Goal: Information Seeking & Learning: Learn about a topic

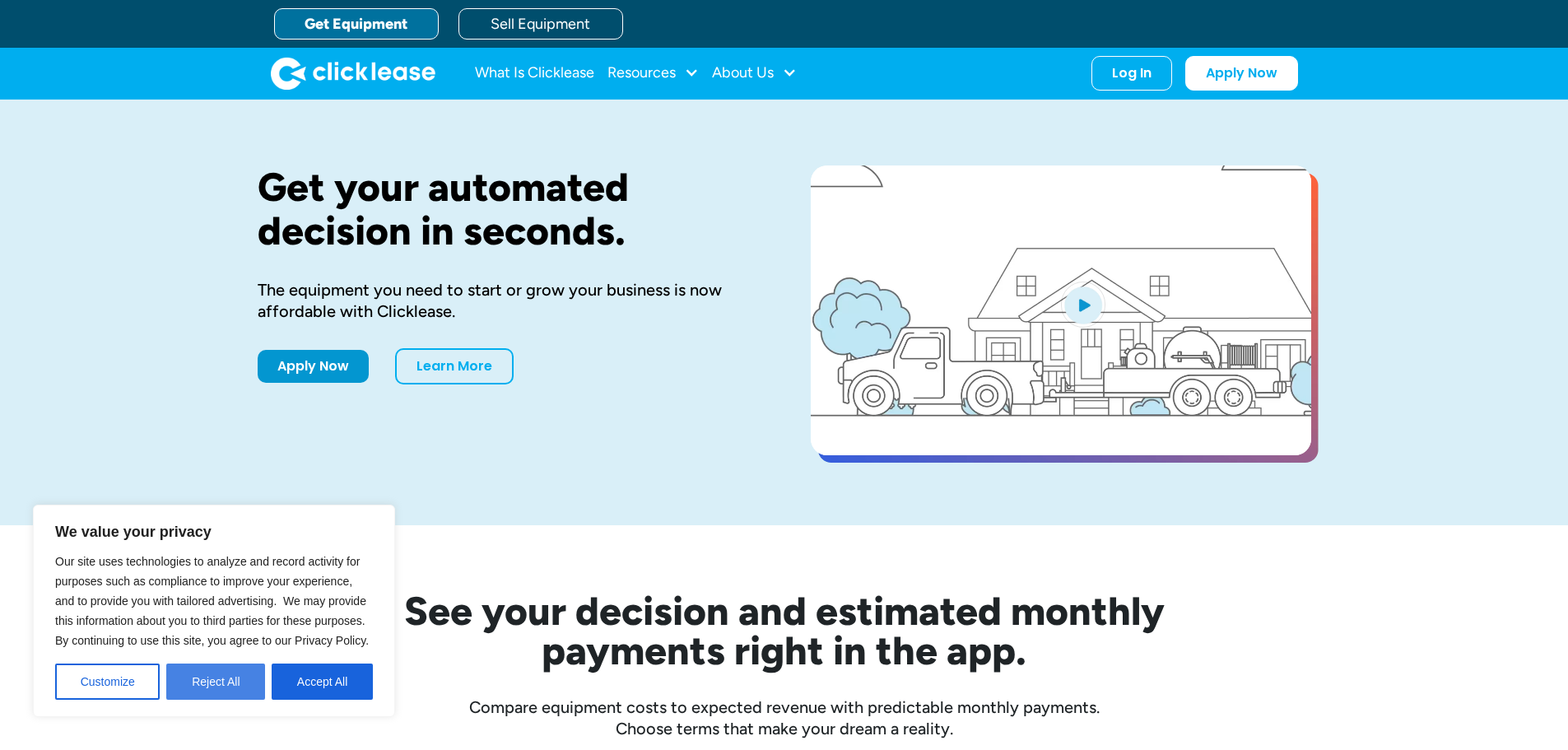
click at [201, 692] on button "Reject All" at bounding box center [215, 681] width 99 height 37
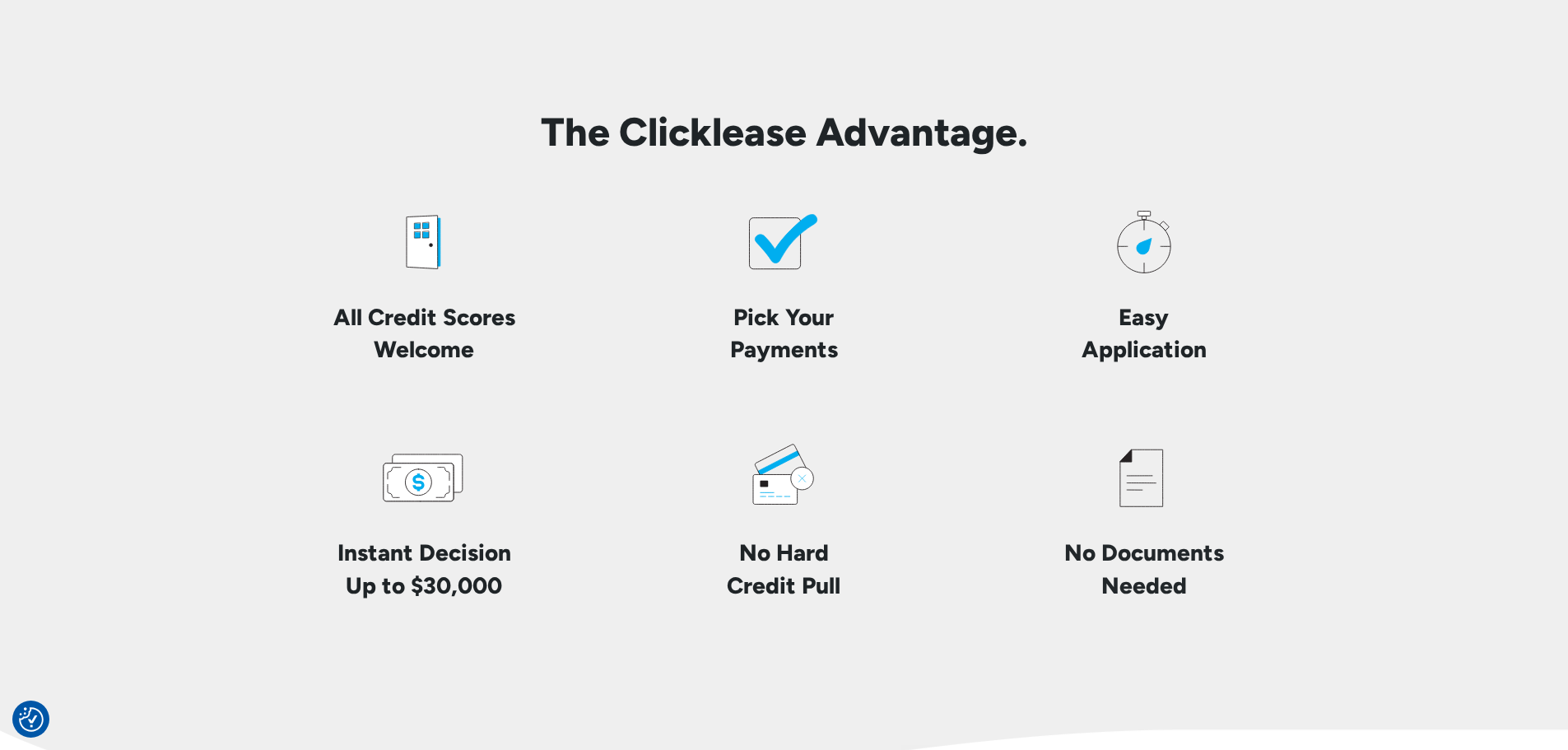
scroll to position [3786, 0]
click at [793, 248] on icon at bounding box center [776, 242] width 51 height 51
click at [765, 347] on h4 "Pick Your Payments" at bounding box center [784, 331] width 108 height 64
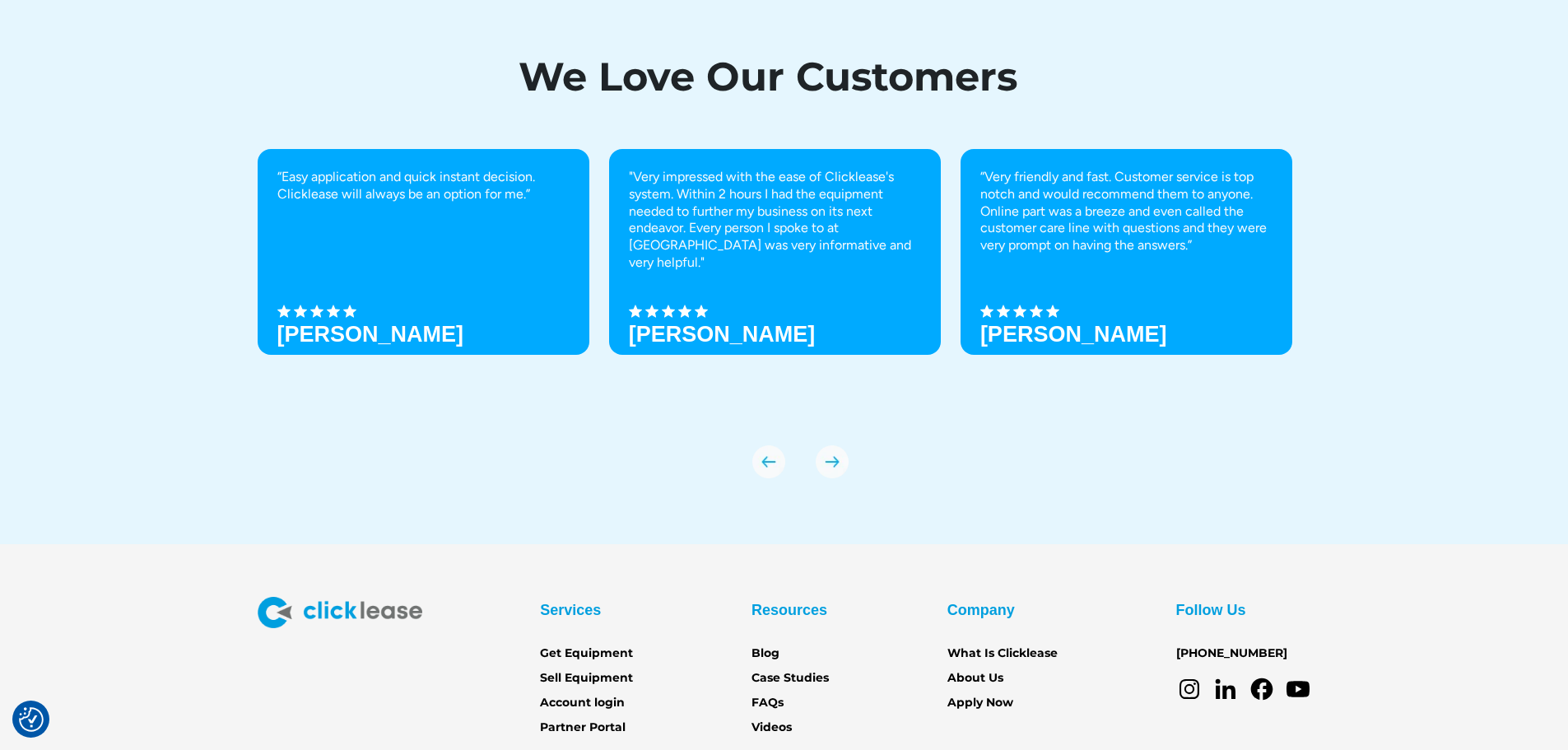
scroll to position [5679, 0]
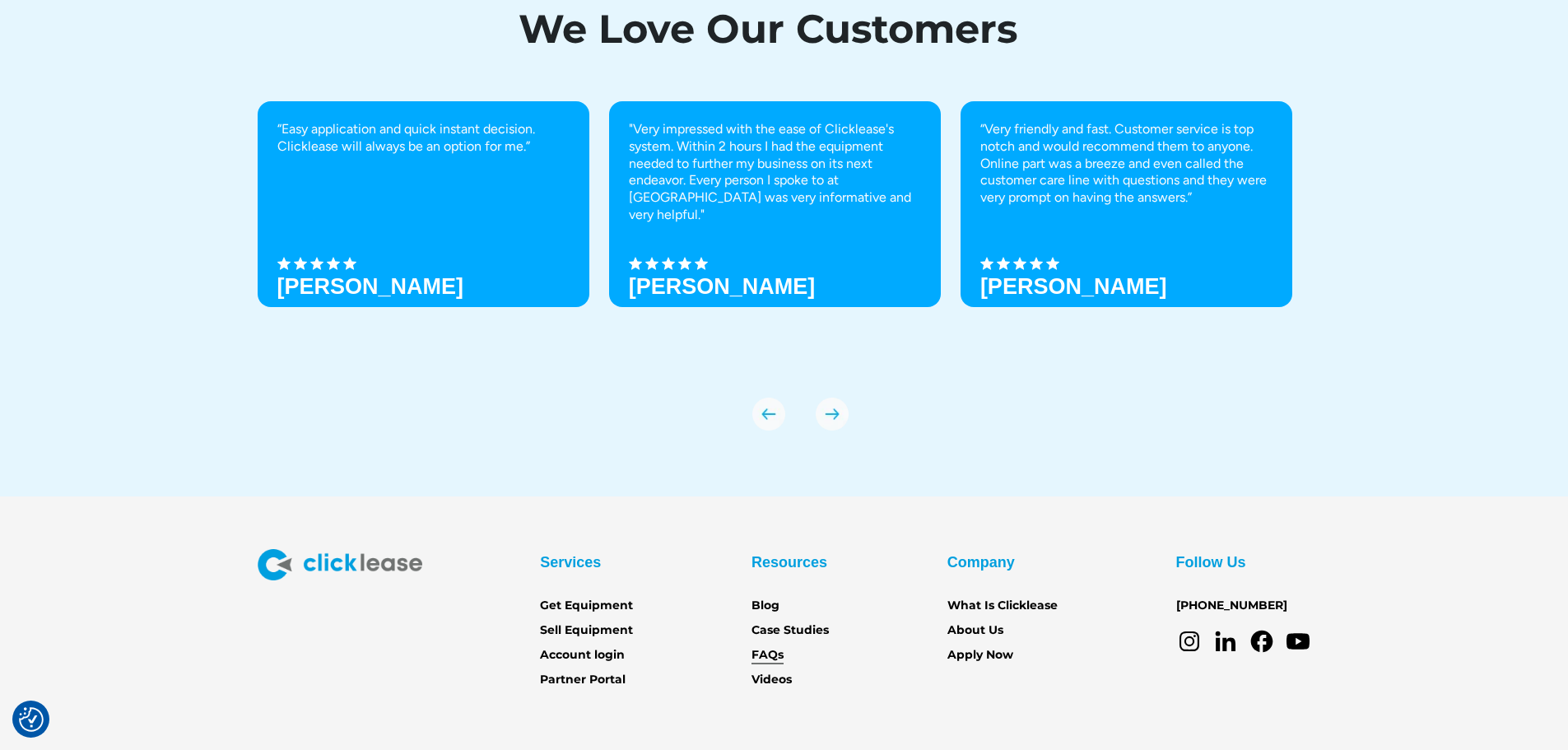
click at [772, 654] on link "FAQs" at bounding box center [767, 655] width 32 height 18
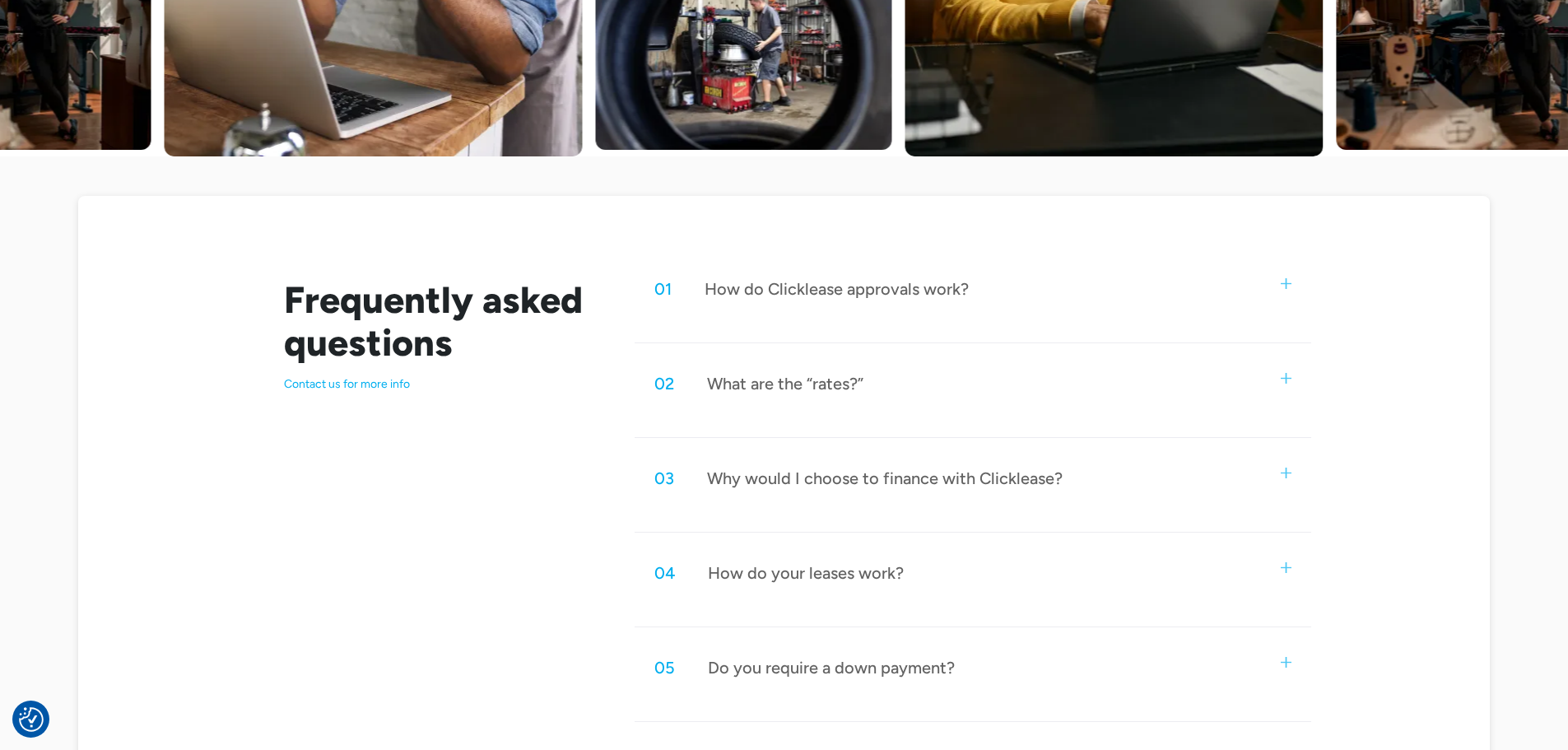
scroll to position [658, 0]
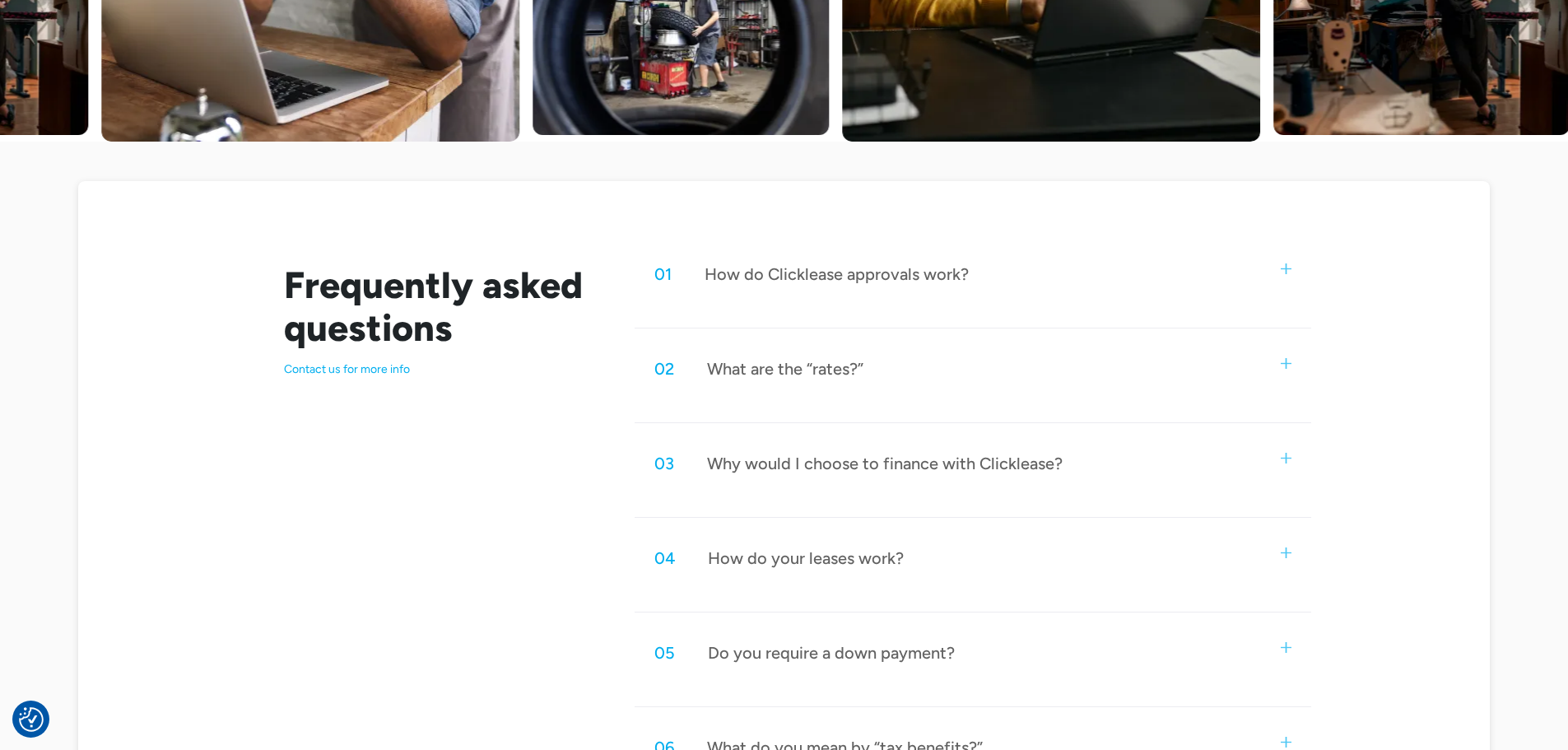
click at [1010, 259] on div "01 How do Clicklease approvals work?" at bounding box center [972, 274] width 676 height 54
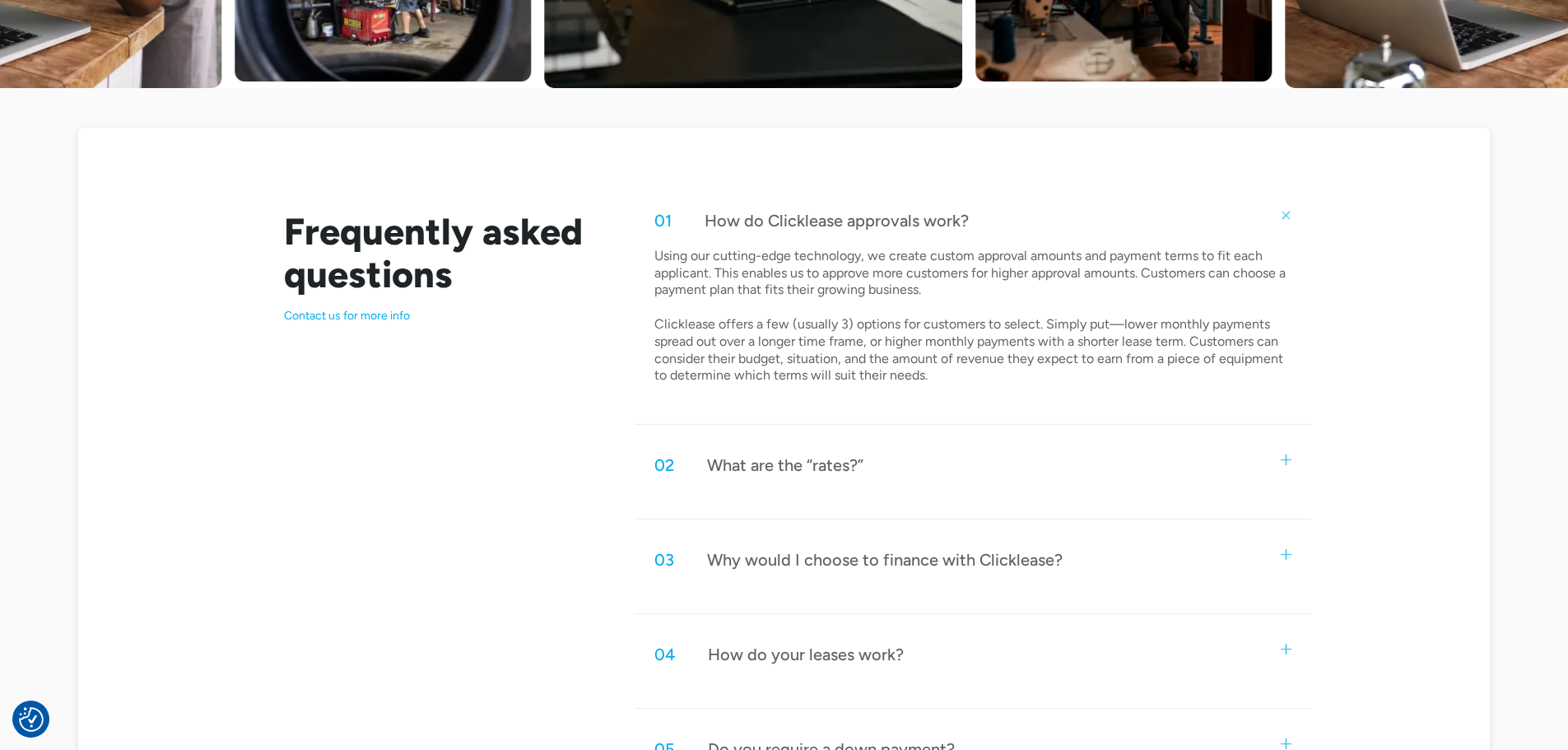
scroll to position [741, 0]
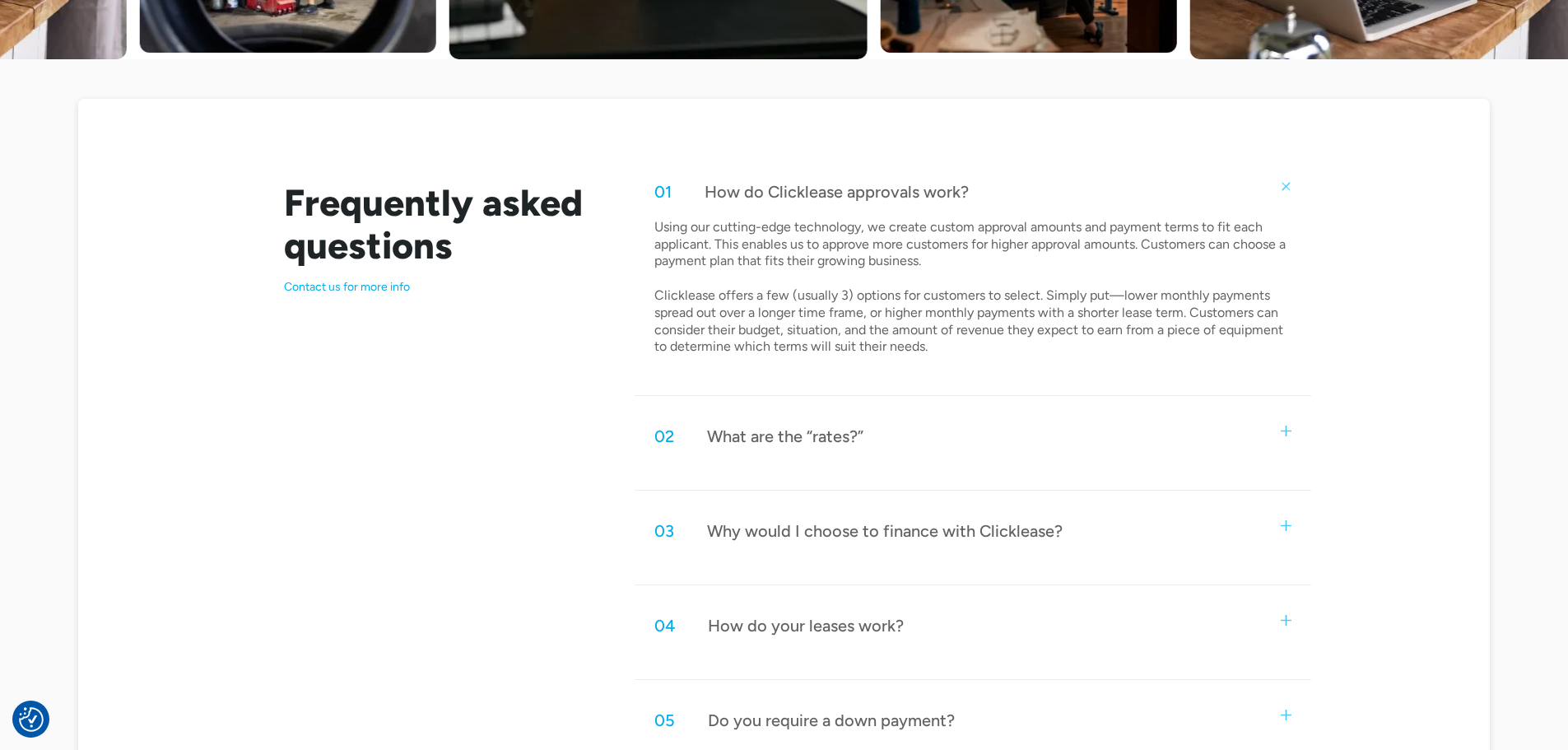
click at [948, 441] on div "02 What are the “rates?”" at bounding box center [972, 436] width 676 height 54
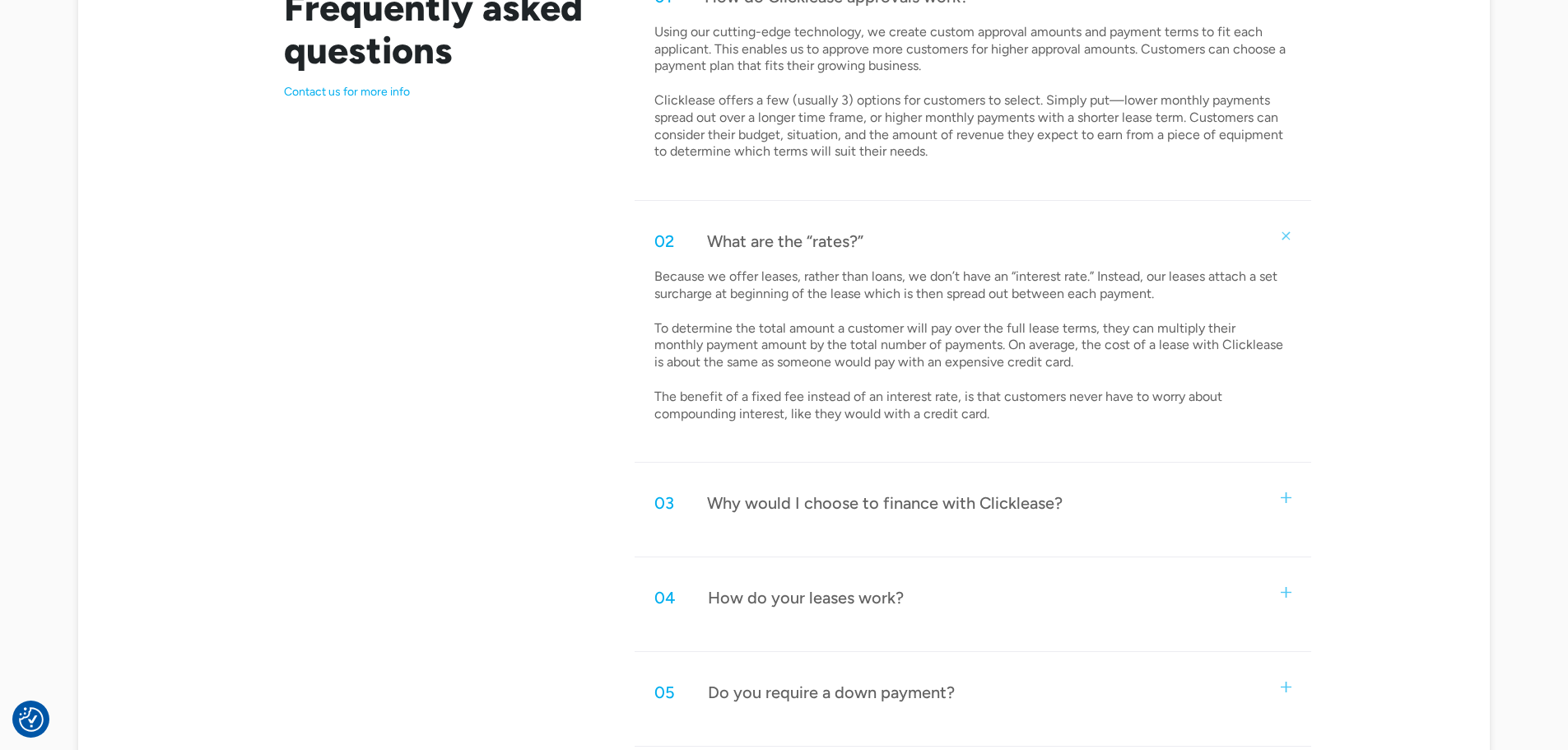
scroll to position [1070, 0]
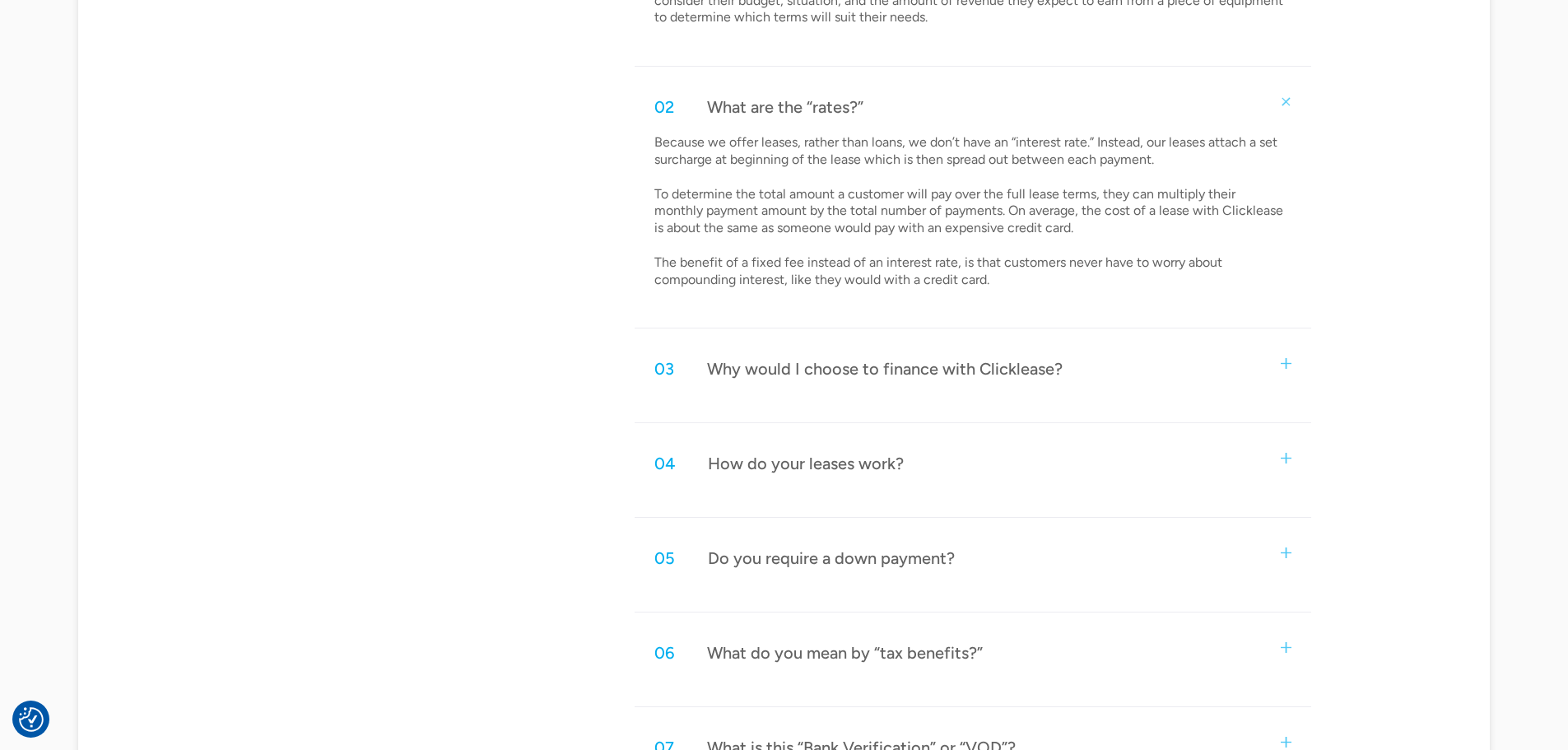
click at [870, 355] on div "03 Why would I choose to finance with Clicklease?" at bounding box center [972, 369] width 676 height 54
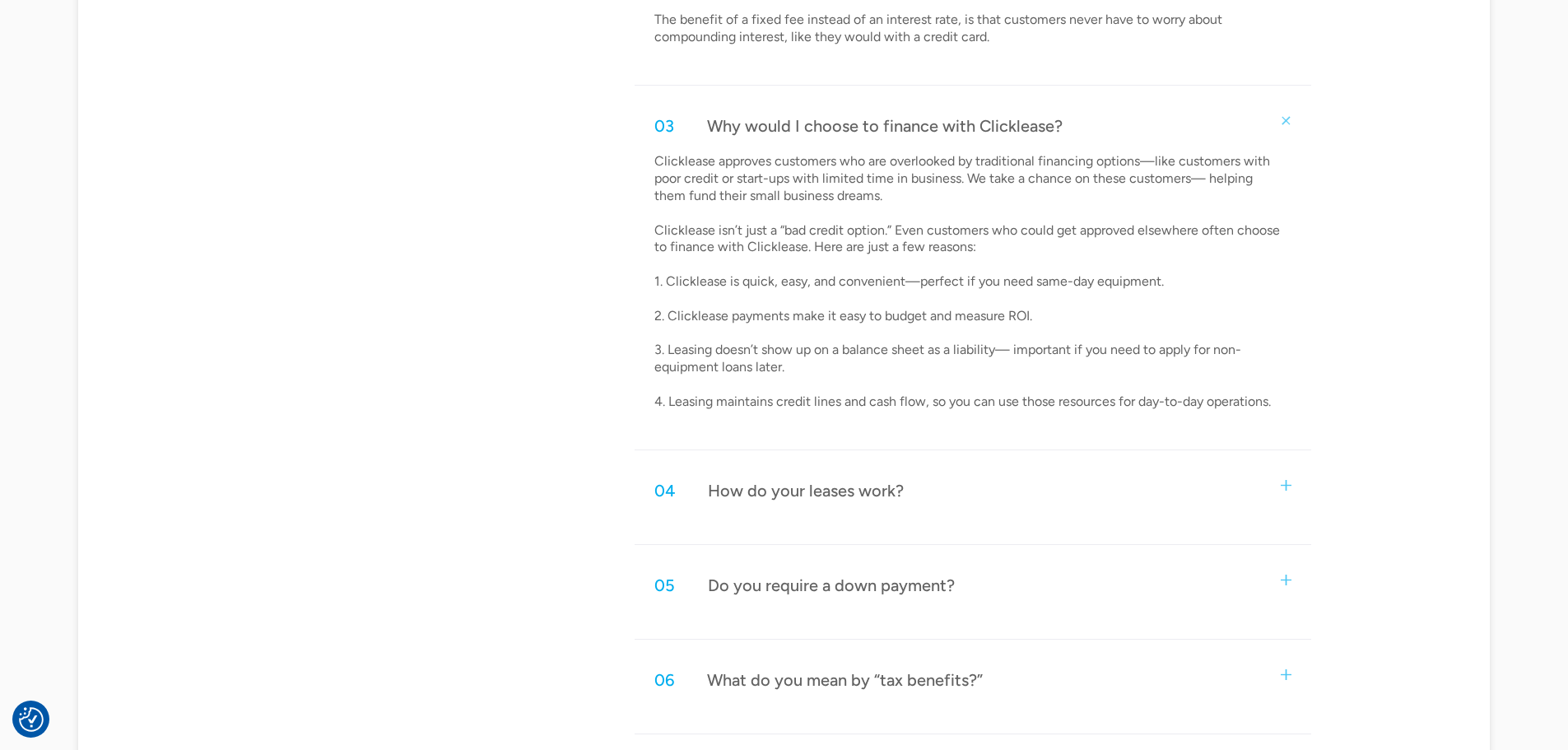
scroll to position [1317, 0]
click at [869, 460] on div "04 How do your leases work?" at bounding box center [972, 486] width 676 height 54
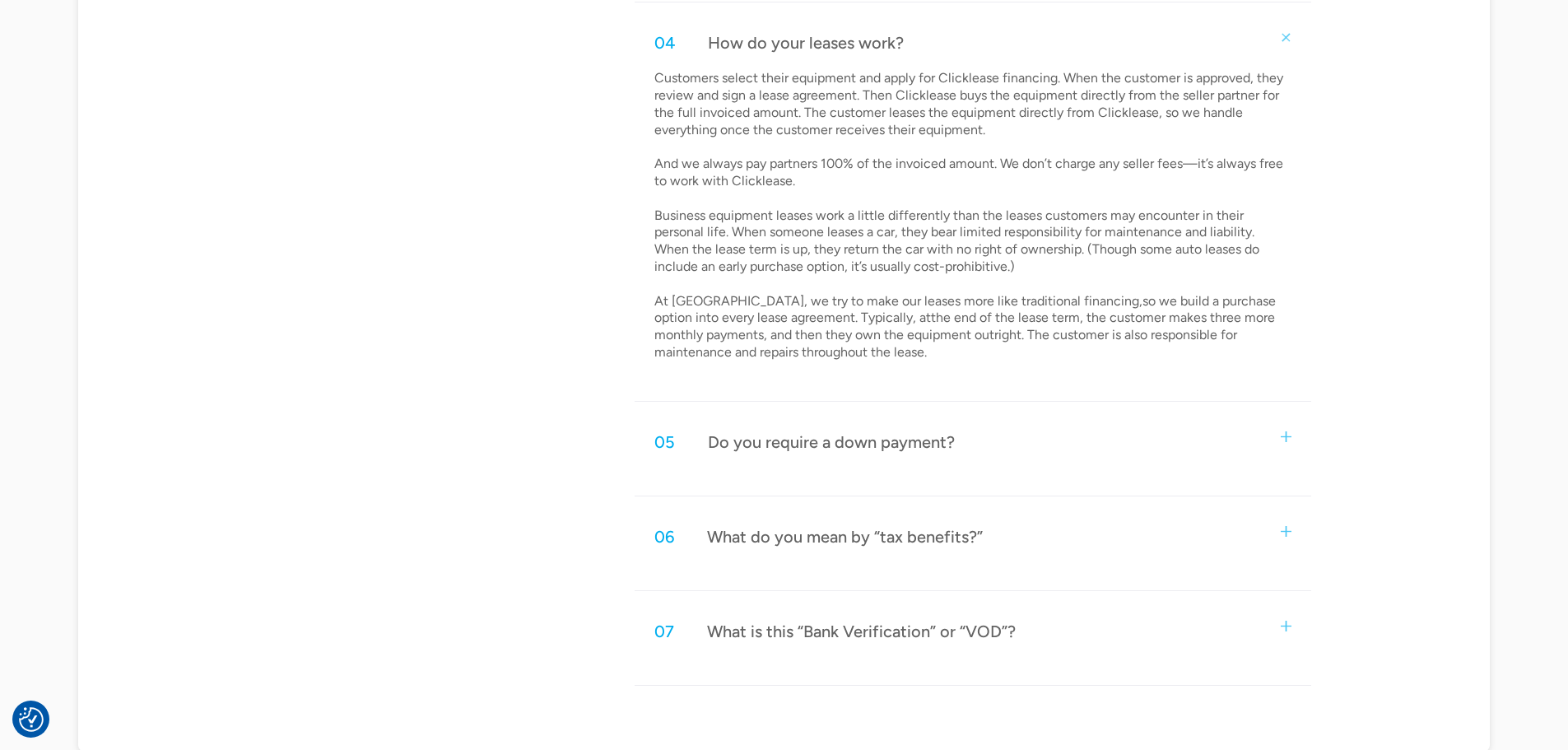
scroll to position [1810, 0]
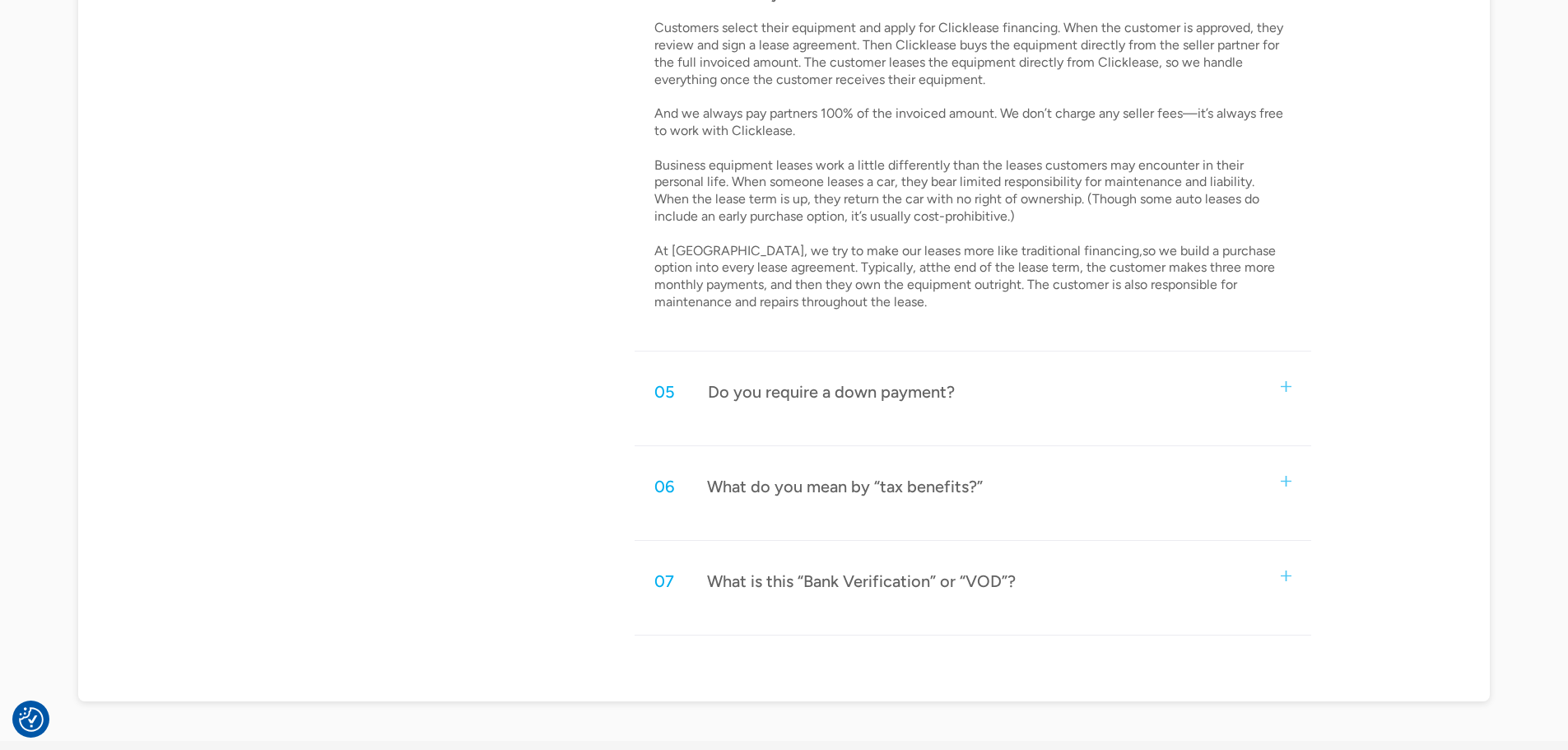
click at [1065, 396] on div "05 Do you require a down payment?" at bounding box center [972, 391] width 676 height 54
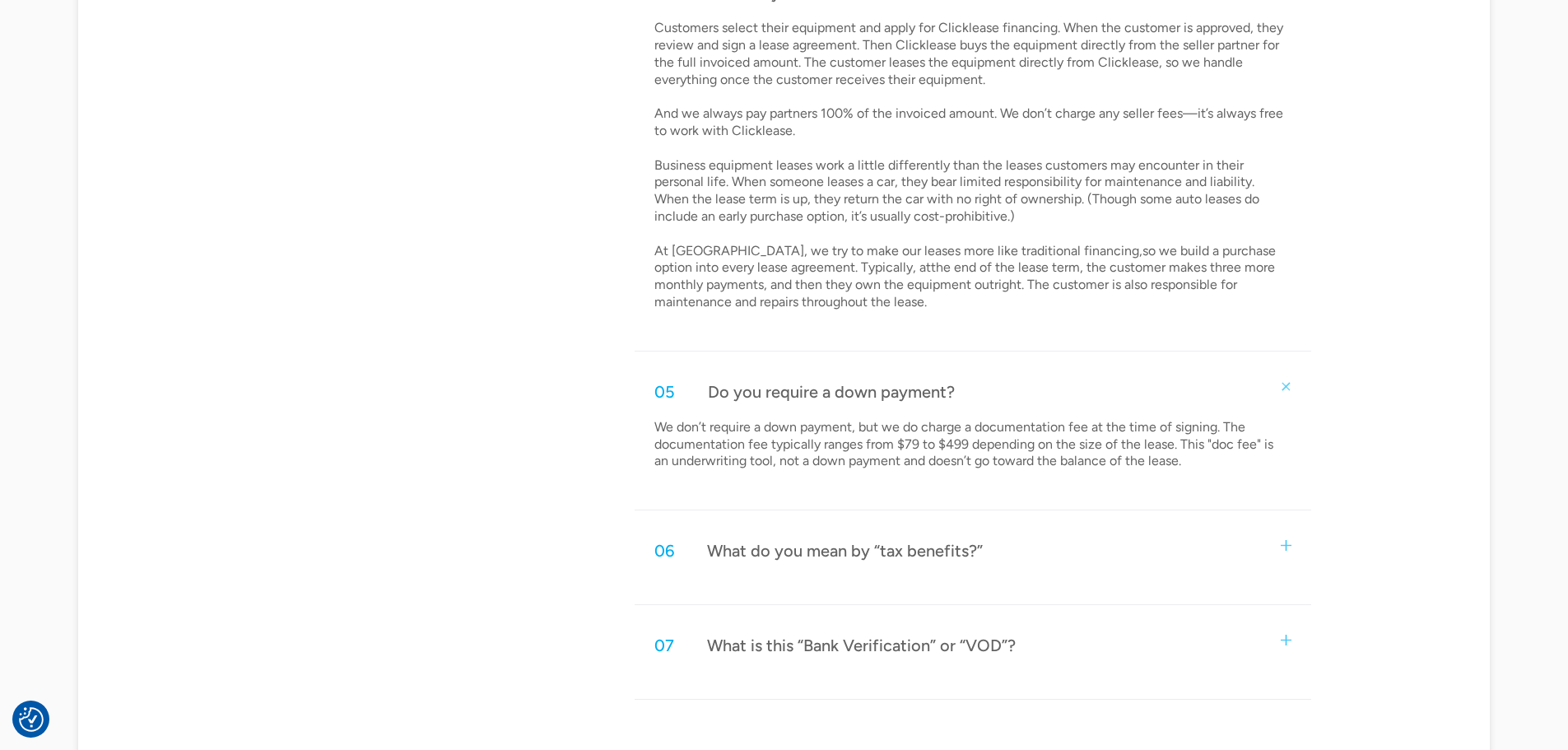
click at [1126, 544] on div "06 What do you mean by “tax benefits?”" at bounding box center [972, 550] width 676 height 54
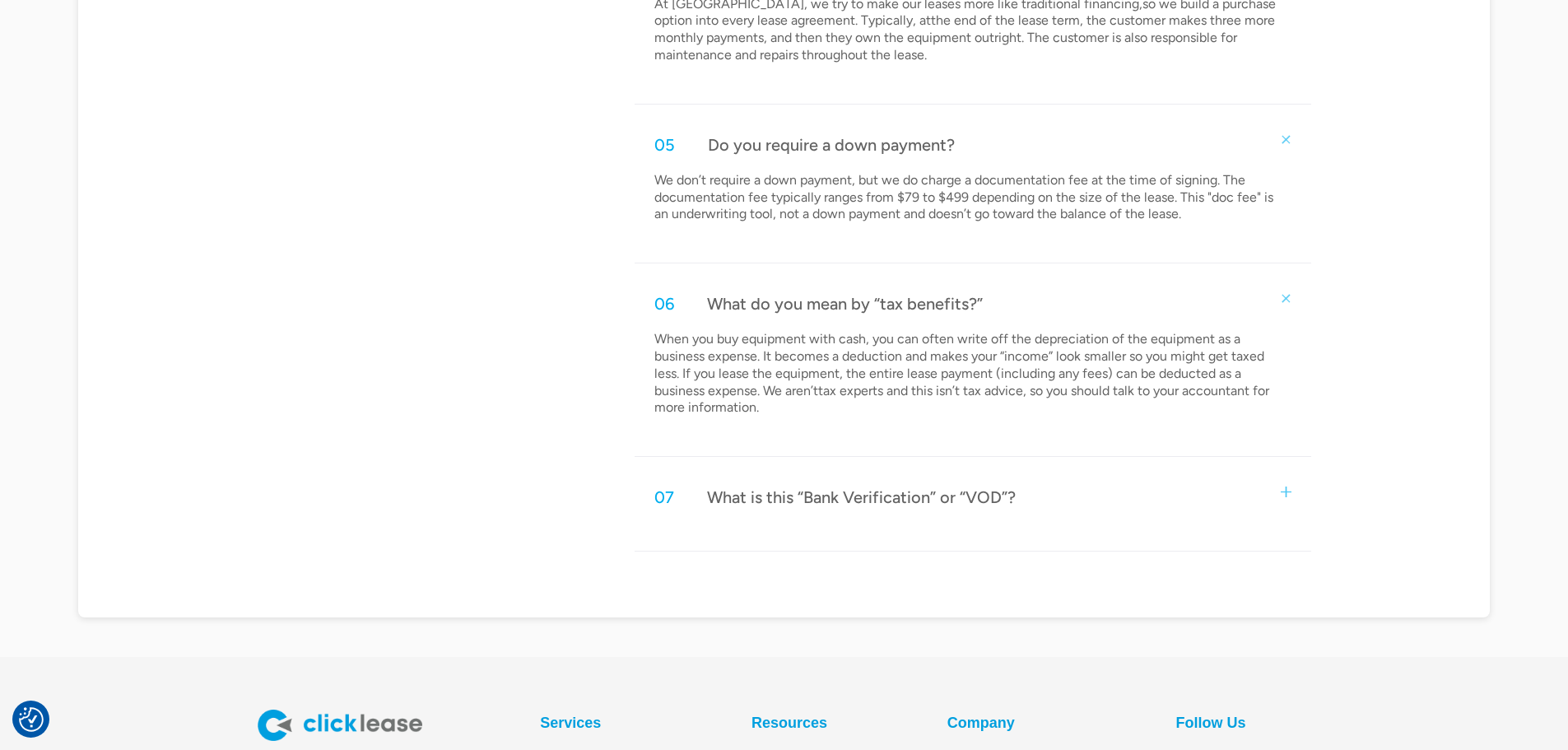
click at [1100, 516] on div "07 What is this “Bank Verification” or “VOD”?" at bounding box center [972, 497] width 676 height 54
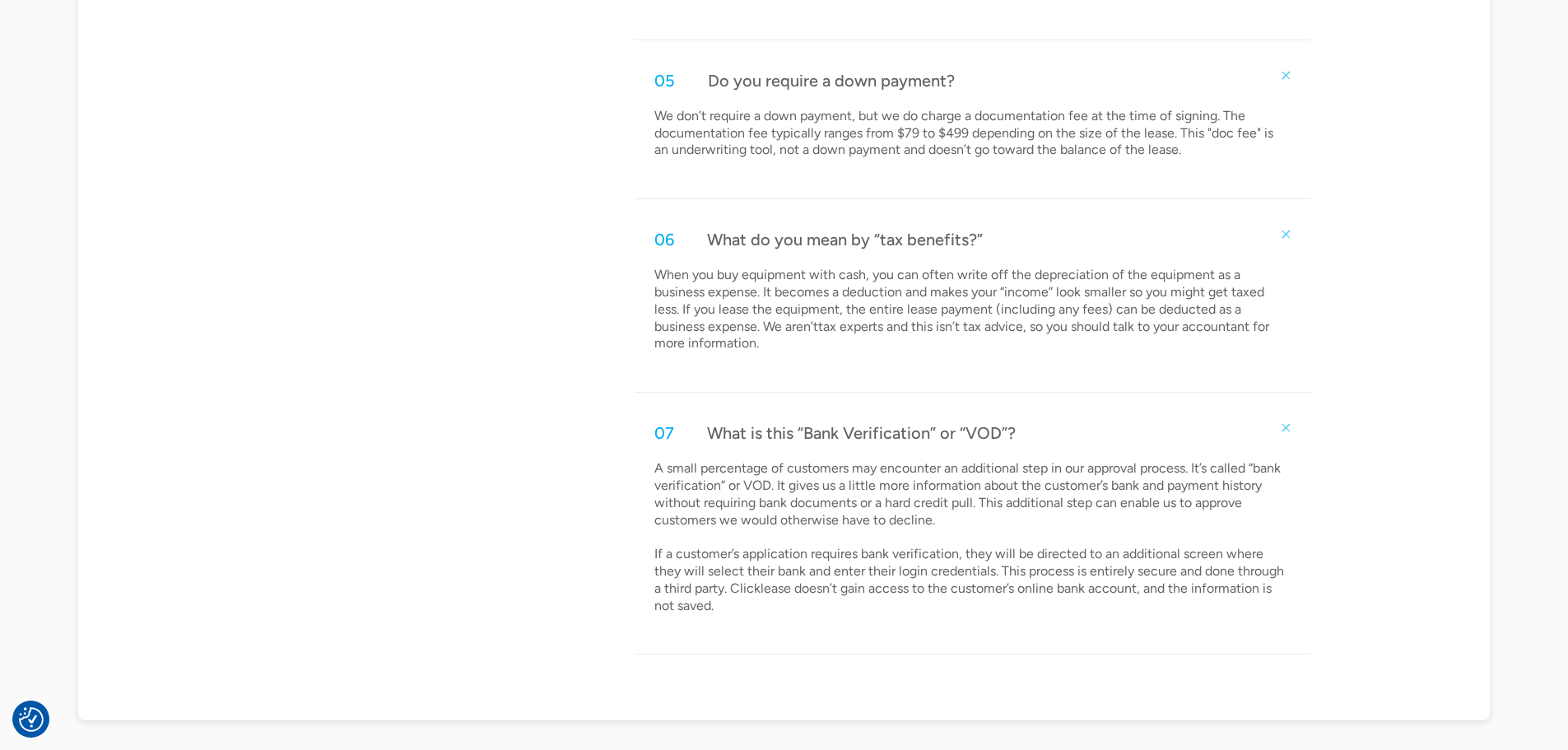
scroll to position [2140, 0]
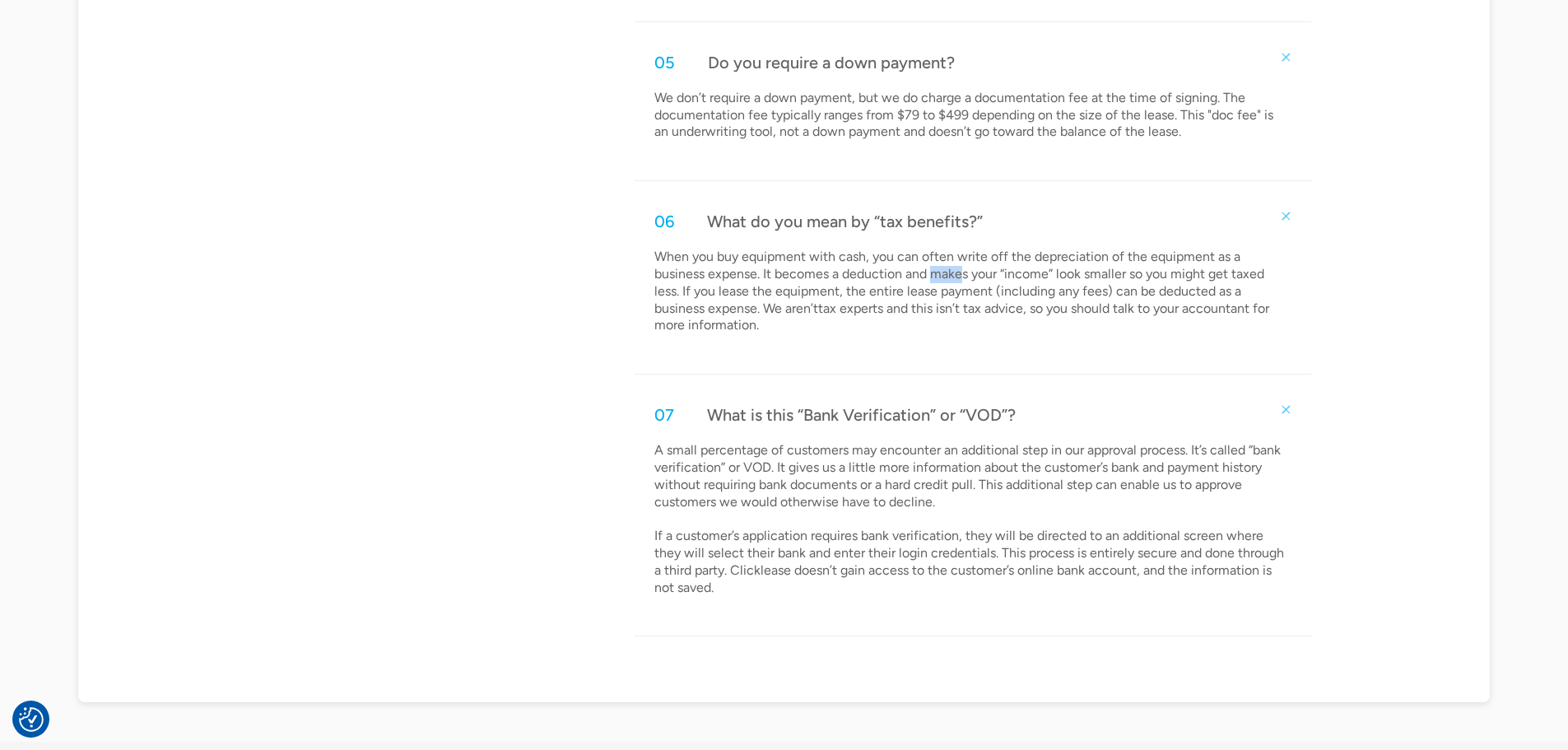
drag, startPoint x: 936, startPoint y: 267, endPoint x: 964, endPoint y: 267, distance: 28.0
click at [964, 267] on p "When you buy equipment with cash, you can often write off the depreciation of t…" at bounding box center [970, 292] width 632 height 86
click at [965, 299] on p "When you buy equipment with cash, you can often write off the depreciation of t…" at bounding box center [970, 292] width 632 height 86
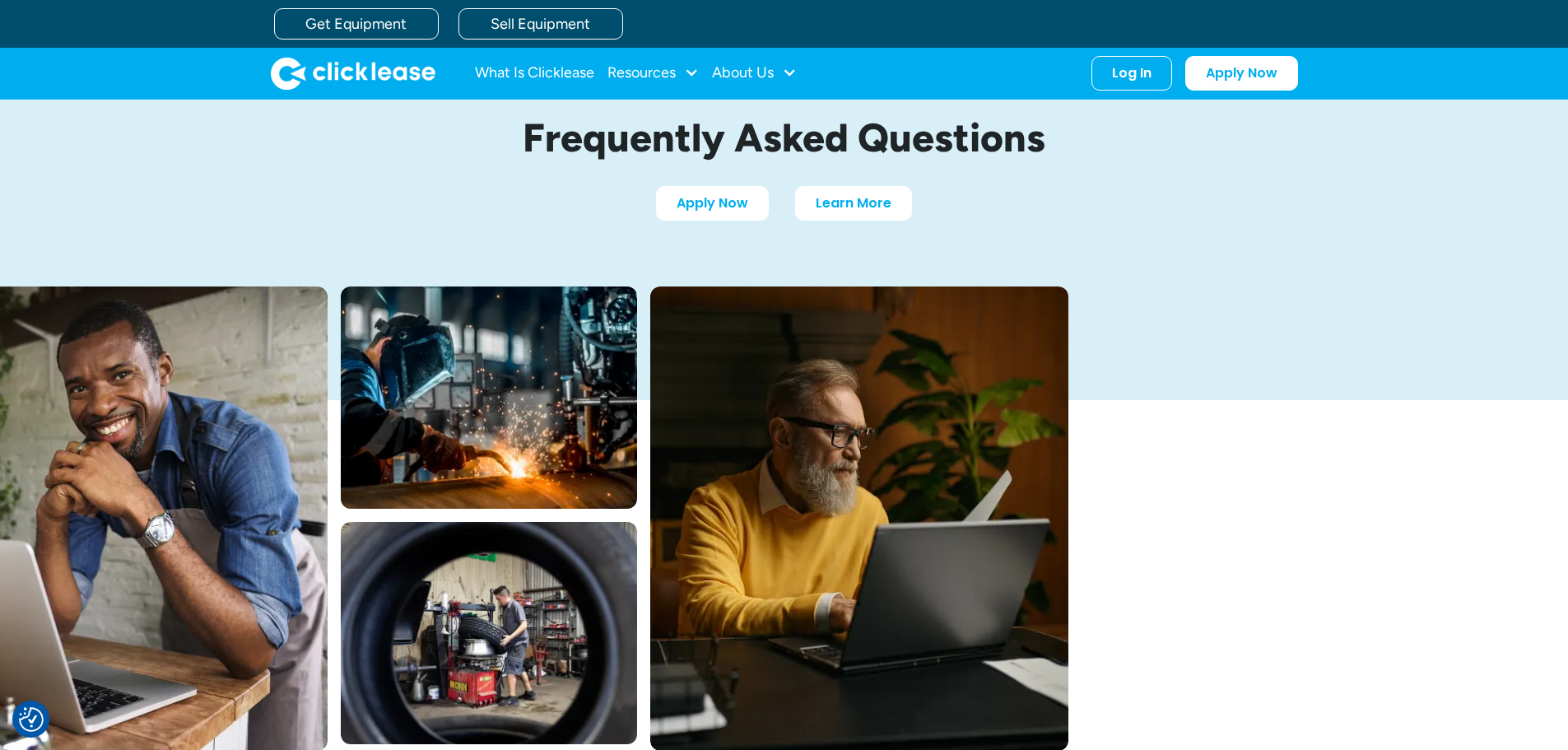
scroll to position [0, 0]
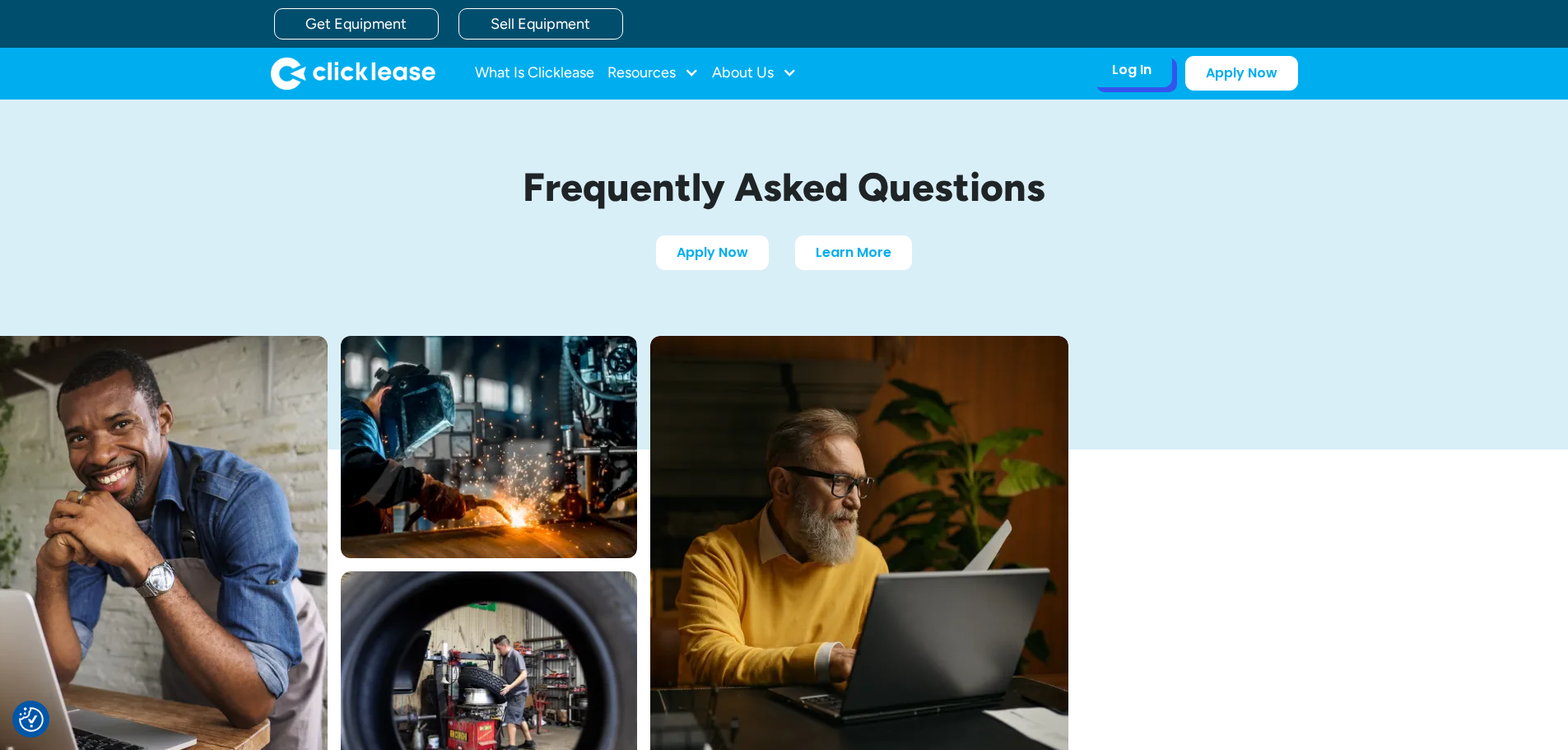
click at [1118, 71] on div "Log In" at bounding box center [1131, 69] width 40 height 17
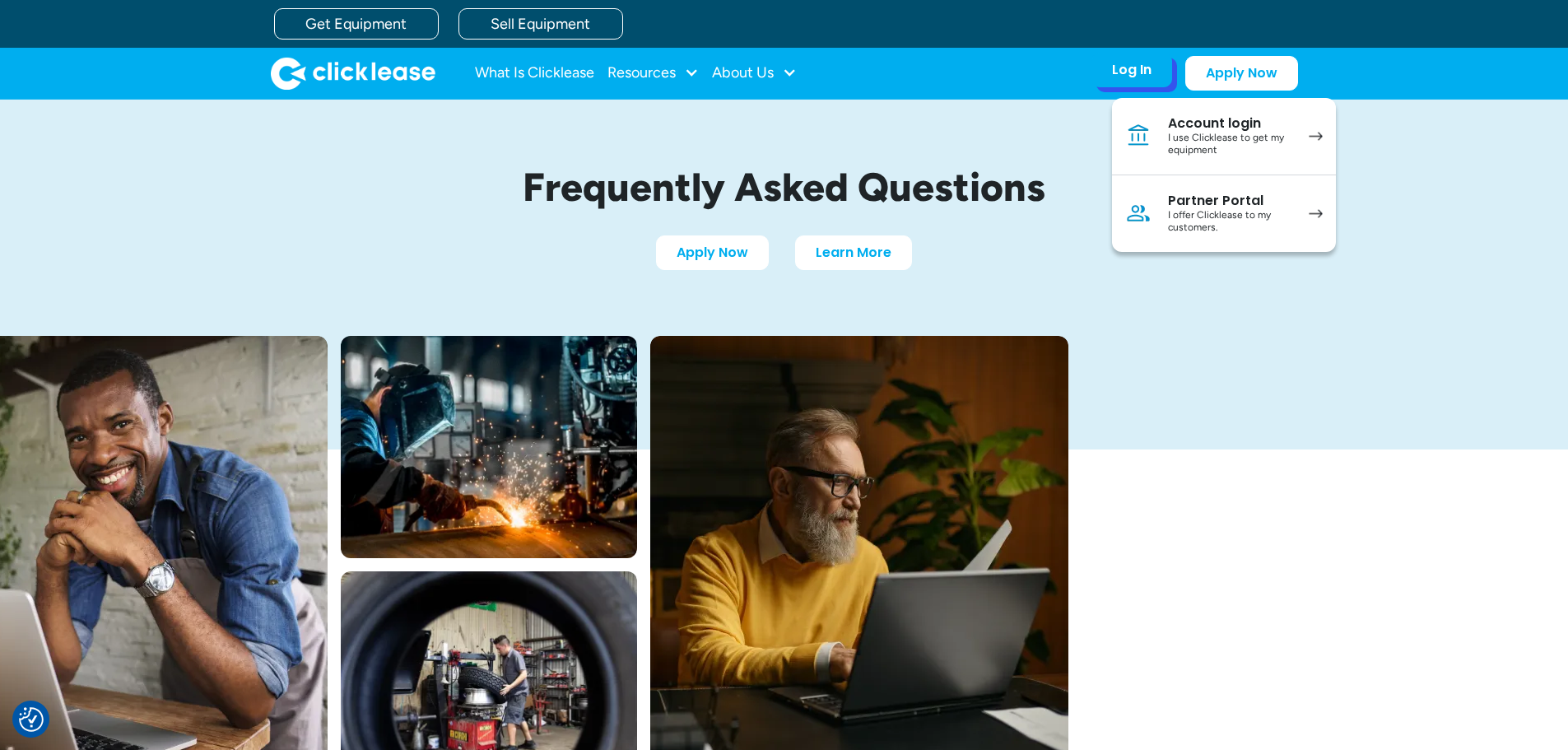
click at [1237, 213] on div "I offer Clicklease to my customers." at bounding box center [1230, 222] width 124 height 26
